Goal: Information Seeking & Learning: Learn about a topic

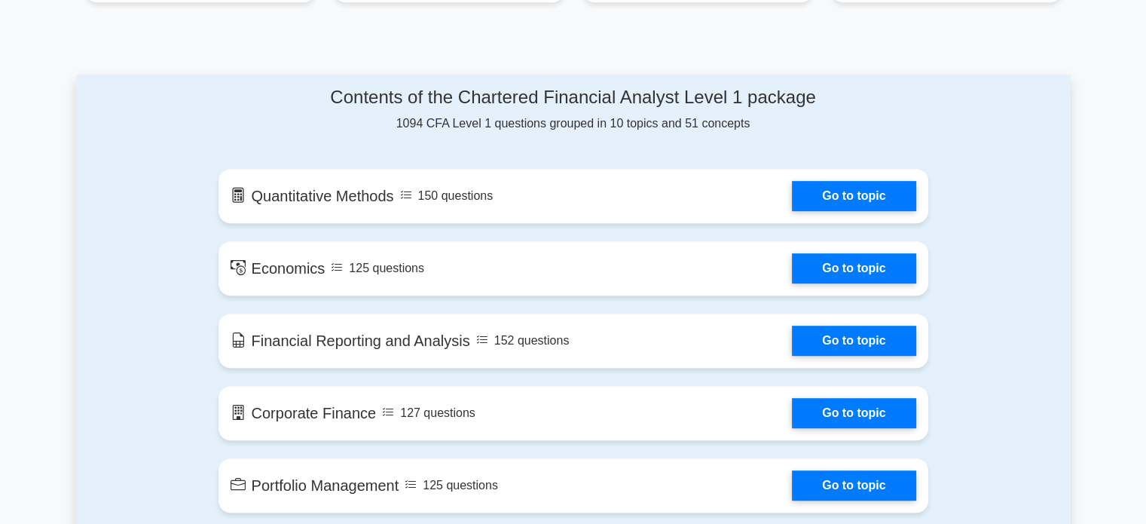
scroll to position [725, 0]
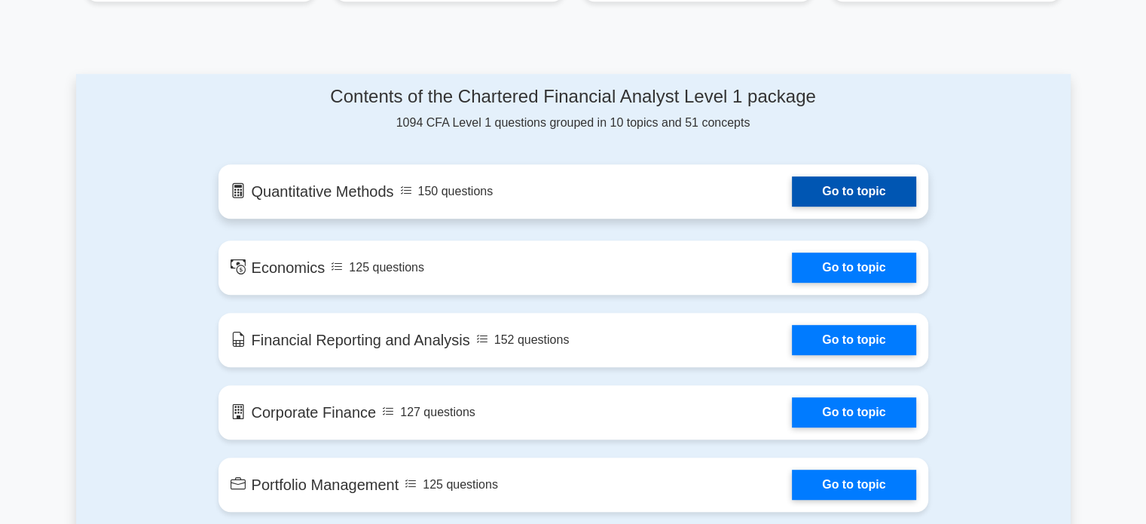
click at [812, 200] on link "Go to topic" at bounding box center [854, 191] width 124 height 30
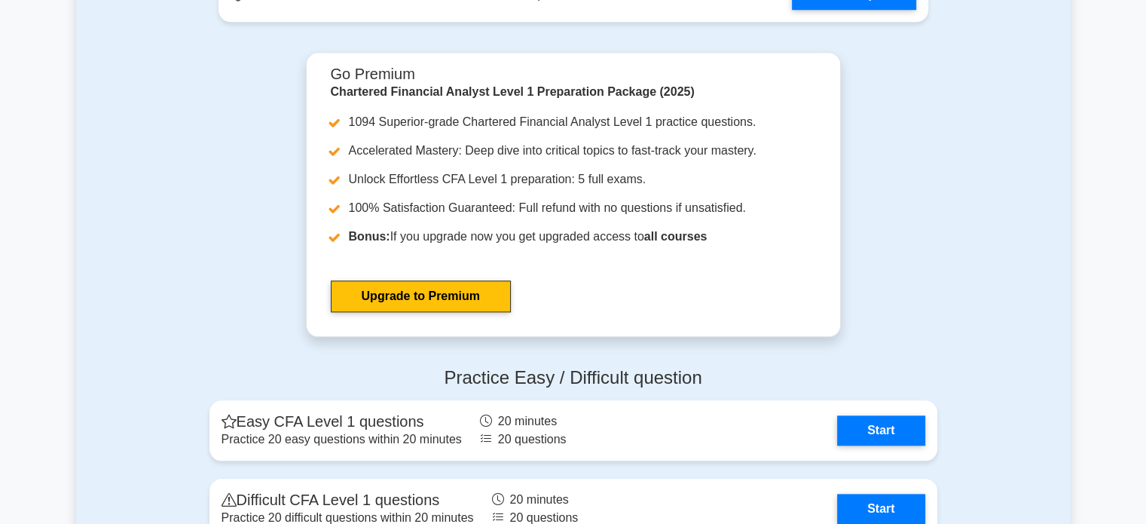
scroll to position [1575, 0]
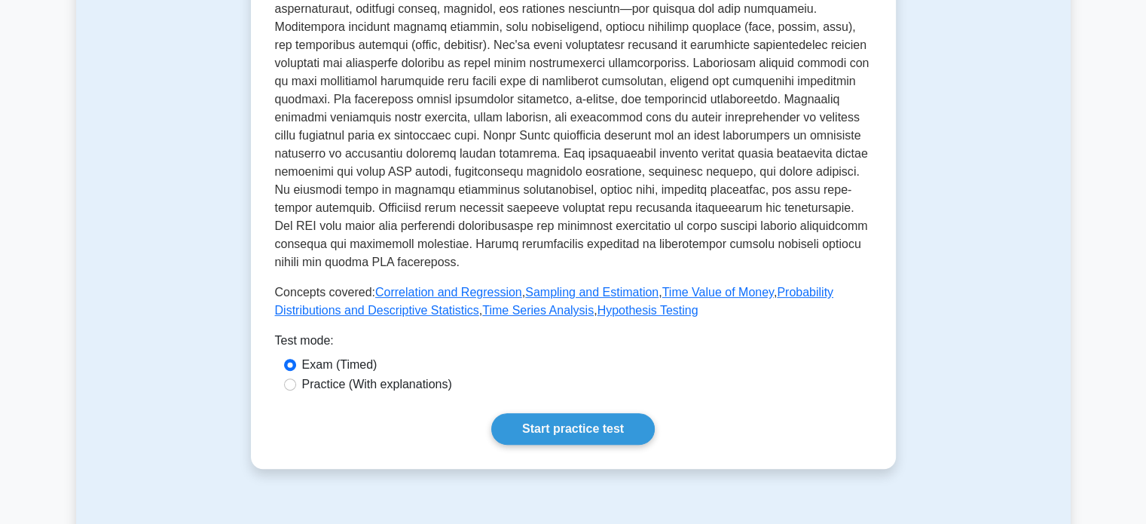
scroll to position [452, 0]
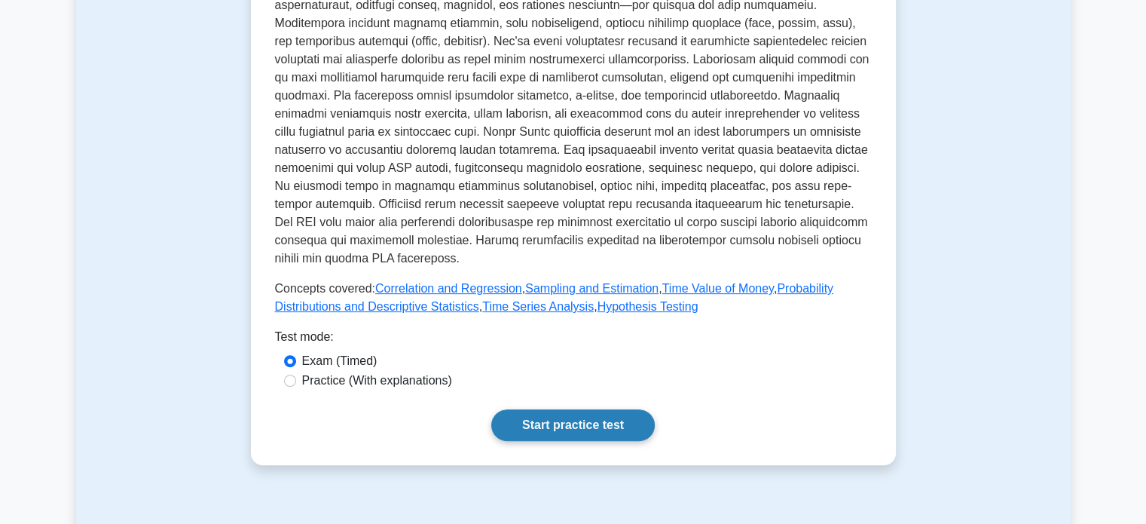
click at [629, 421] on link "Start practice test" at bounding box center [572, 425] width 163 height 32
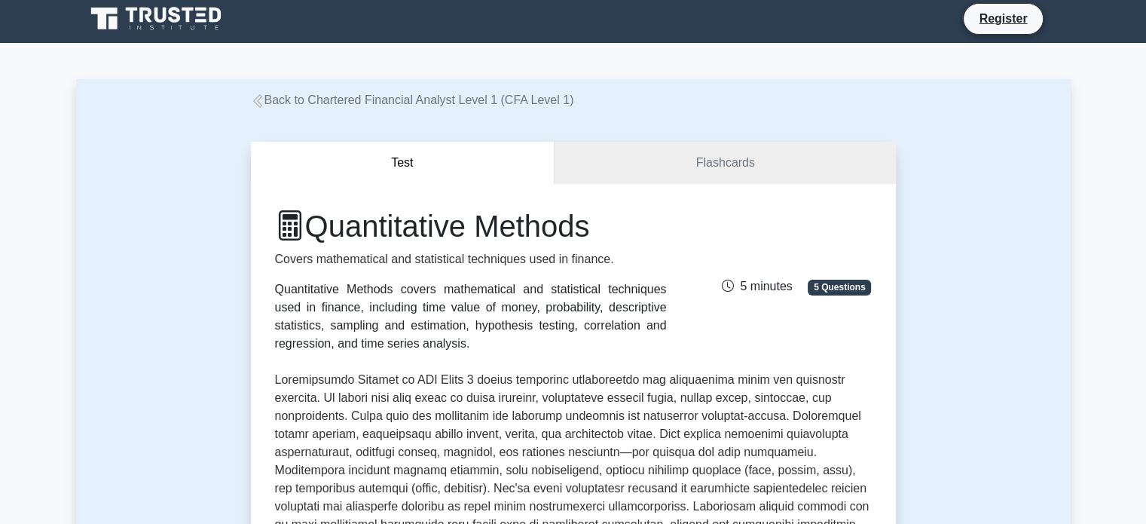
scroll to position [0, 0]
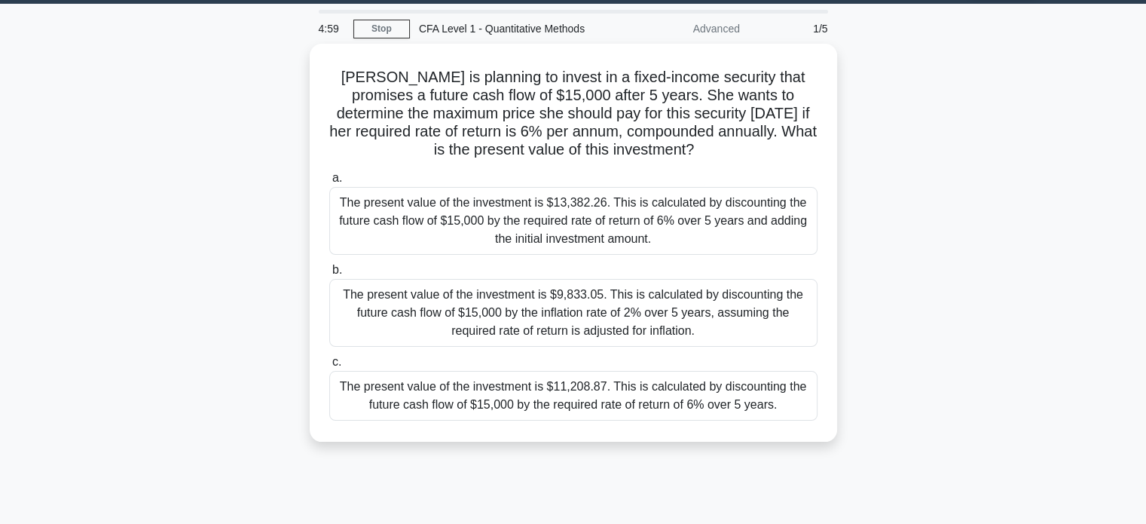
scroll to position [36, 0]
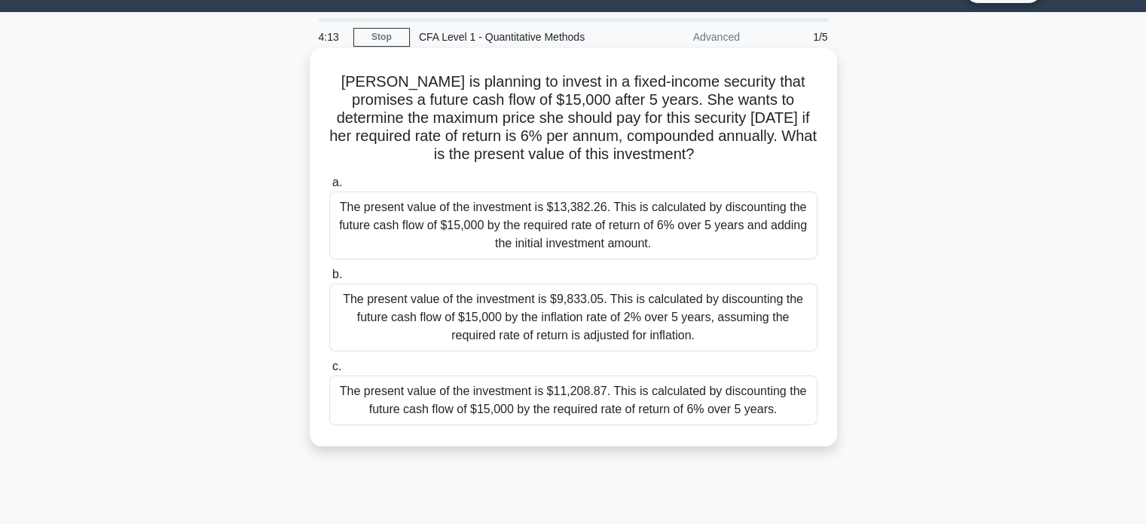
click at [639, 257] on div "The present value of the investment is $13,382.26. This is calculated by discou…" at bounding box center [573, 225] width 488 height 68
click at [329, 188] on input "a. The present value of the investment is $13,382.26. This is calculated by dis…" at bounding box center [329, 183] width 0 height 10
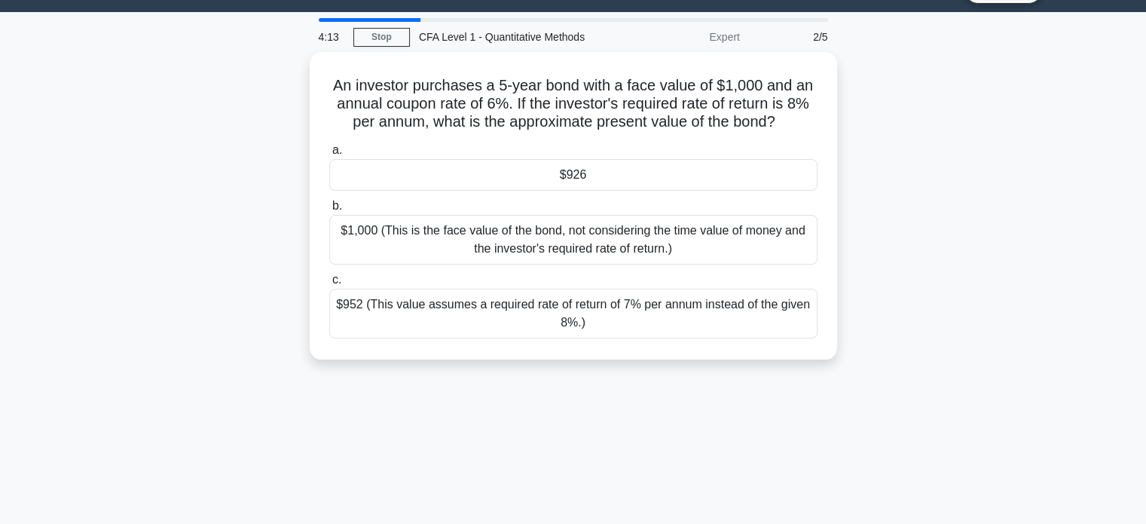
scroll to position [0, 0]
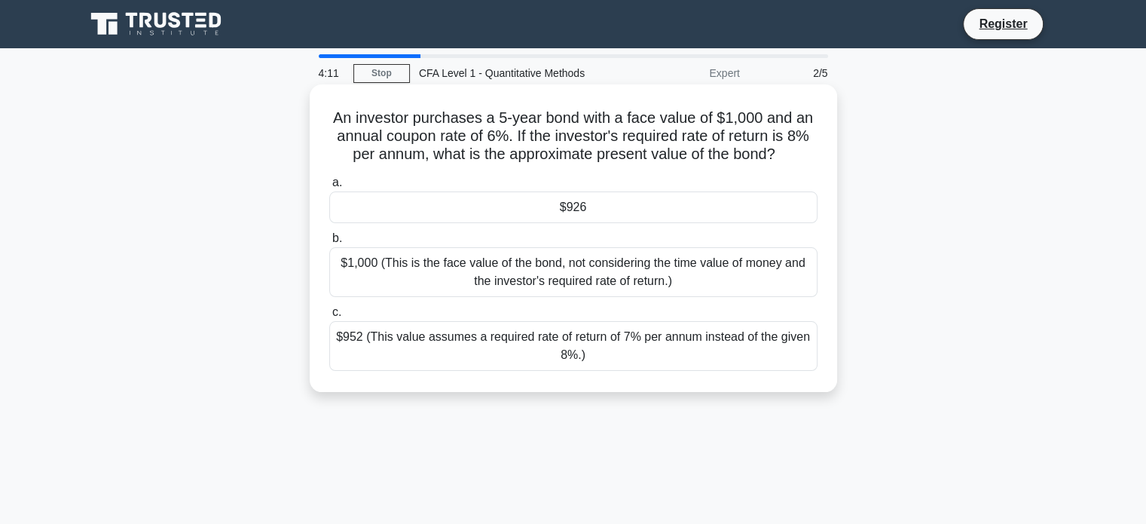
click at [639, 271] on div "$1,000 (This is the face value of the bond, not considering the time value of m…" at bounding box center [573, 272] width 488 height 50
click at [329, 243] on input "b. $1,000 (This is the face value of the bond, not considering the time value o…" at bounding box center [329, 239] width 0 height 10
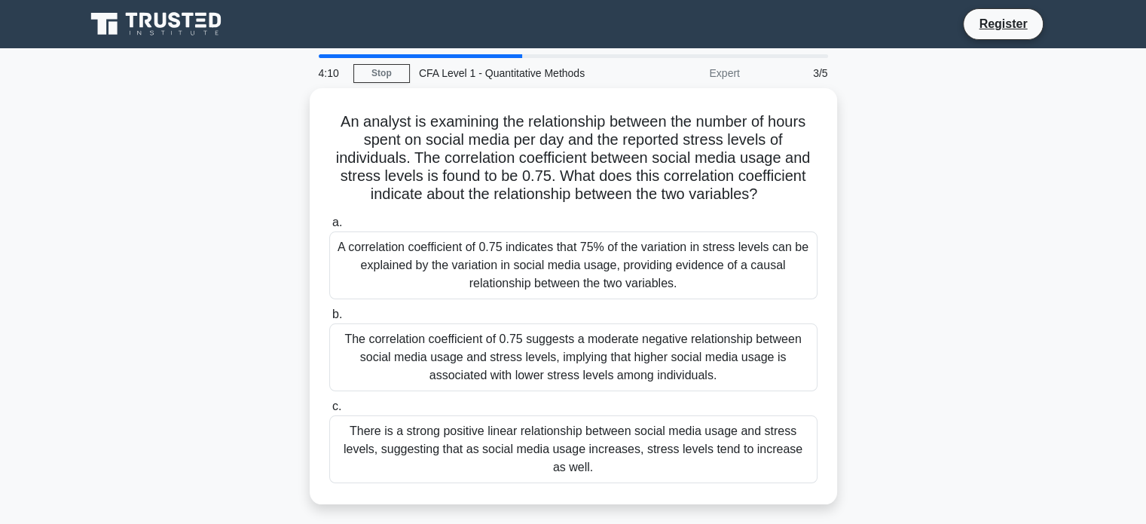
click at [639, 271] on div "A correlation coefficient of 0.75 indicates that 75% of the variation in stress…" at bounding box center [573, 265] width 488 height 68
click at [329, 228] on input "a. A correlation coefficient of 0.75 indicates that 75% of the variation in str…" at bounding box center [329, 223] width 0 height 10
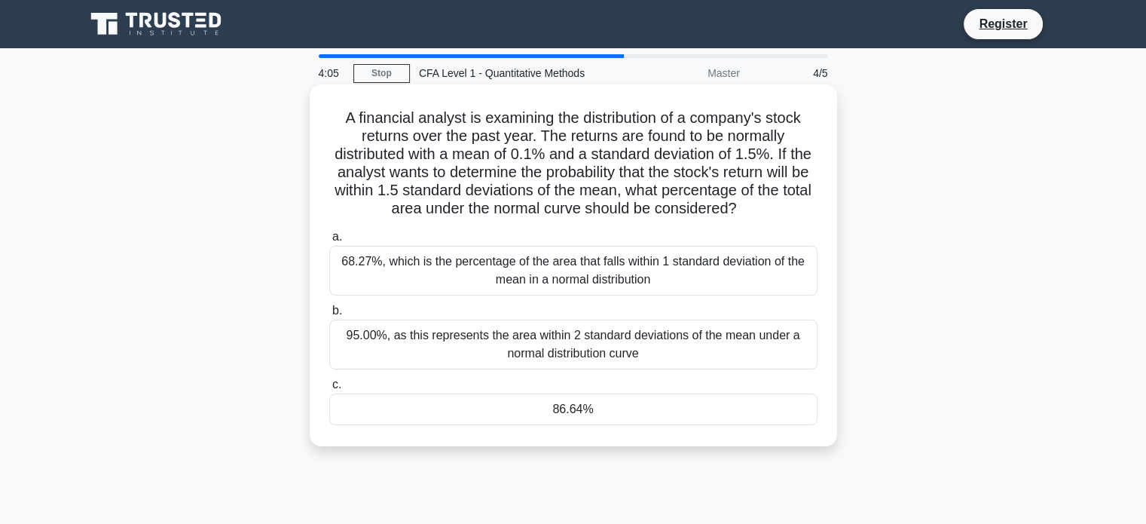
click at [623, 337] on div "95.00%, as this represents the area within 2 standard deviations of the mean un…" at bounding box center [573, 344] width 488 height 50
click at [329, 316] on input "b. 95.00%, as this represents the area within 2 standard deviations of the mean…" at bounding box center [329, 311] width 0 height 10
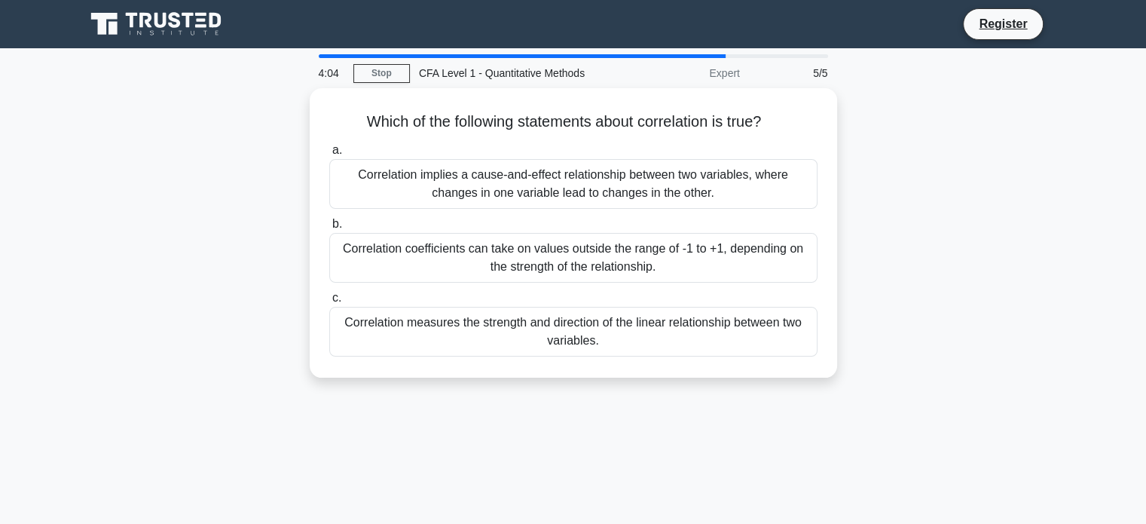
click at [623, 337] on div "Correlation measures the strength and direction of the linear relationship betw…" at bounding box center [573, 332] width 488 height 50
click at [329, 303] on input "c. Correlation measures the strength and direction of the linear relationship b…" at bounding box center [329, 298] width 0 height 10
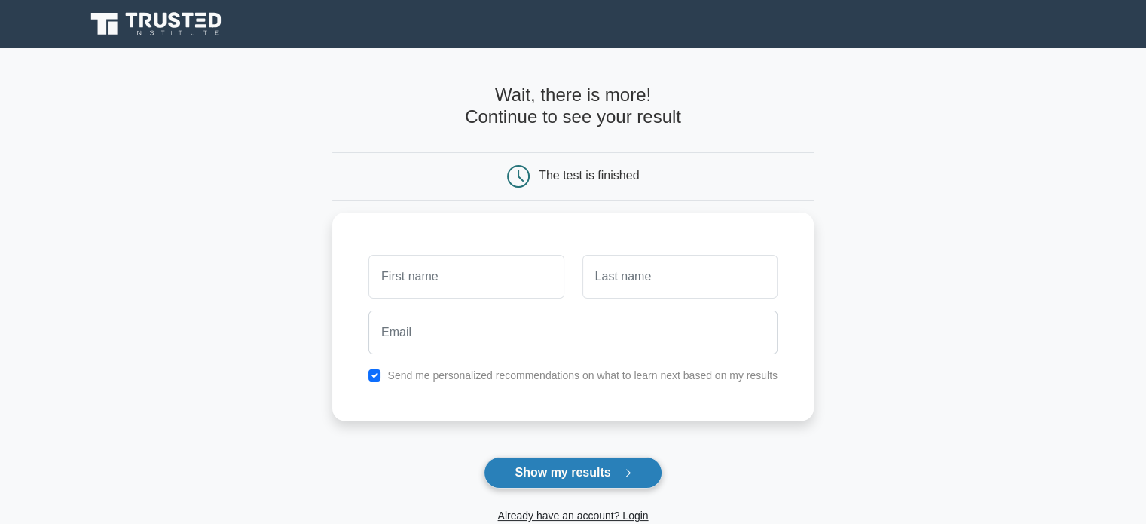
click at [533, 461] on button "Show my results" at bounding box center [573, 473] width 178 height 32
